Goal: Navigation & Orientation: Find specific page/section

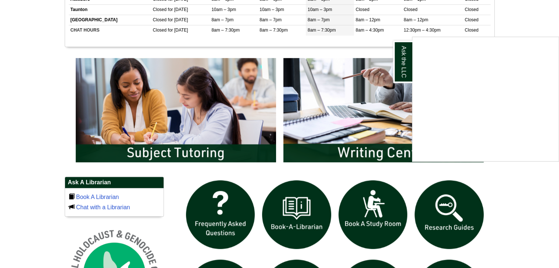
scroll to position [350, 0]
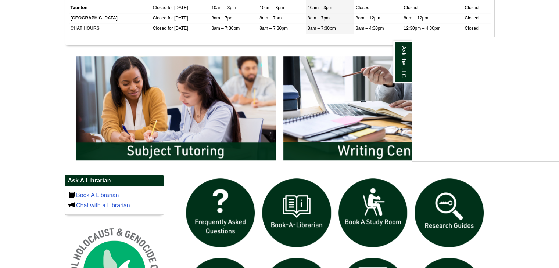
drag, startPoint x: 218, startPoint y: 226, endPoint x: 252, endPoint y: 237, distance: 35.6
click at [252, 237] on div "Ask the LLC" at bounding box center [279, 134] width 559 height 268
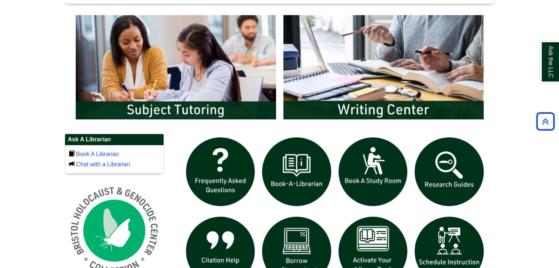
scroll to position [391, 0]
drag, startPoint x: 217, startPoint y: 238, endPoint x: 249, endPoint y: 246, distance: 32.4
click at [249, 246] on img "slideshow" at bounding box center [220, 251] width 76 height 76
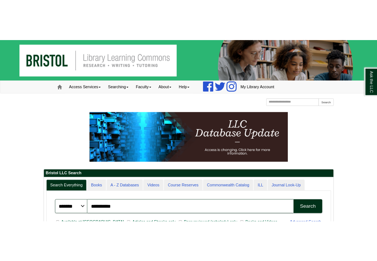
scroll to position [88, 429]
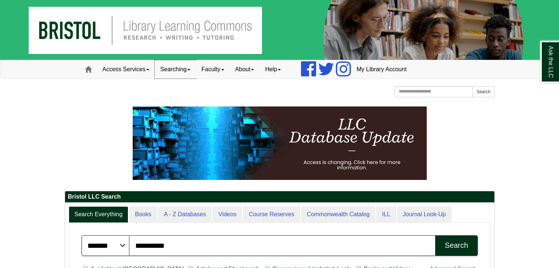
click at [176, 66] on link "Searching" at bounding box center [175, 69] width 41 height 18
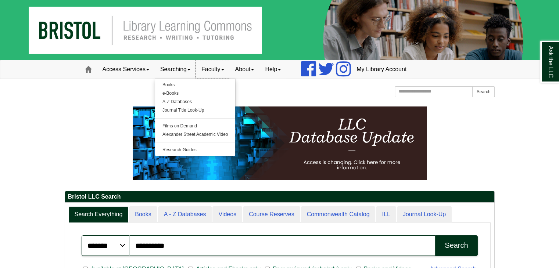
click at [220, 61] on link "Faculty" at bounding box center [213, 69] width 34 height 18
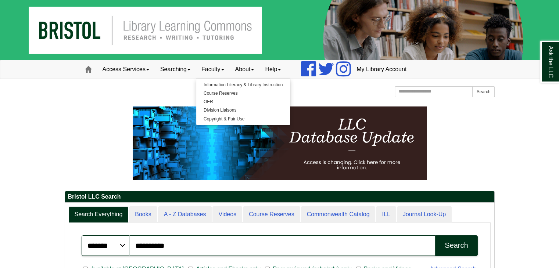
click at [153, 56] on img at bounding box center [279, 30] width 559 height 60
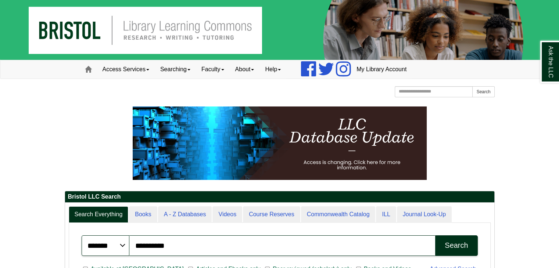
click at [153, 56] on img at bounding box center [279, 30] width 559 height 60
drag, startPoint x: 165, startPoint y: 37, endPoint x: 144, endPoint y: 33, distance: 21.3
click at [144, 33] on img at bounding box center [279, 30] width 559 height 60
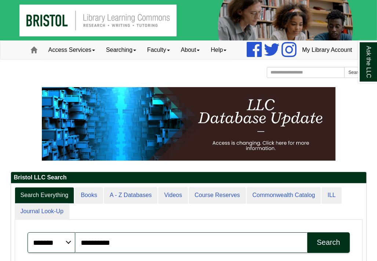
scroll to position [28, 80]
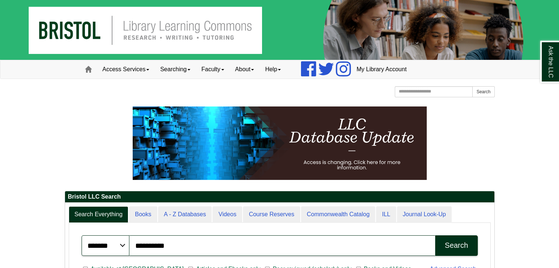
click at [308, 89] on div "[GEOGRAPHIC_DATA] [GEOGRAPHIC_DATA] Learning Commons Homepage Homepage Home Sea…" at bounding box center [280, 92] width 430 height 13
